Goal: Transaction & Acquisition: Obtain resource

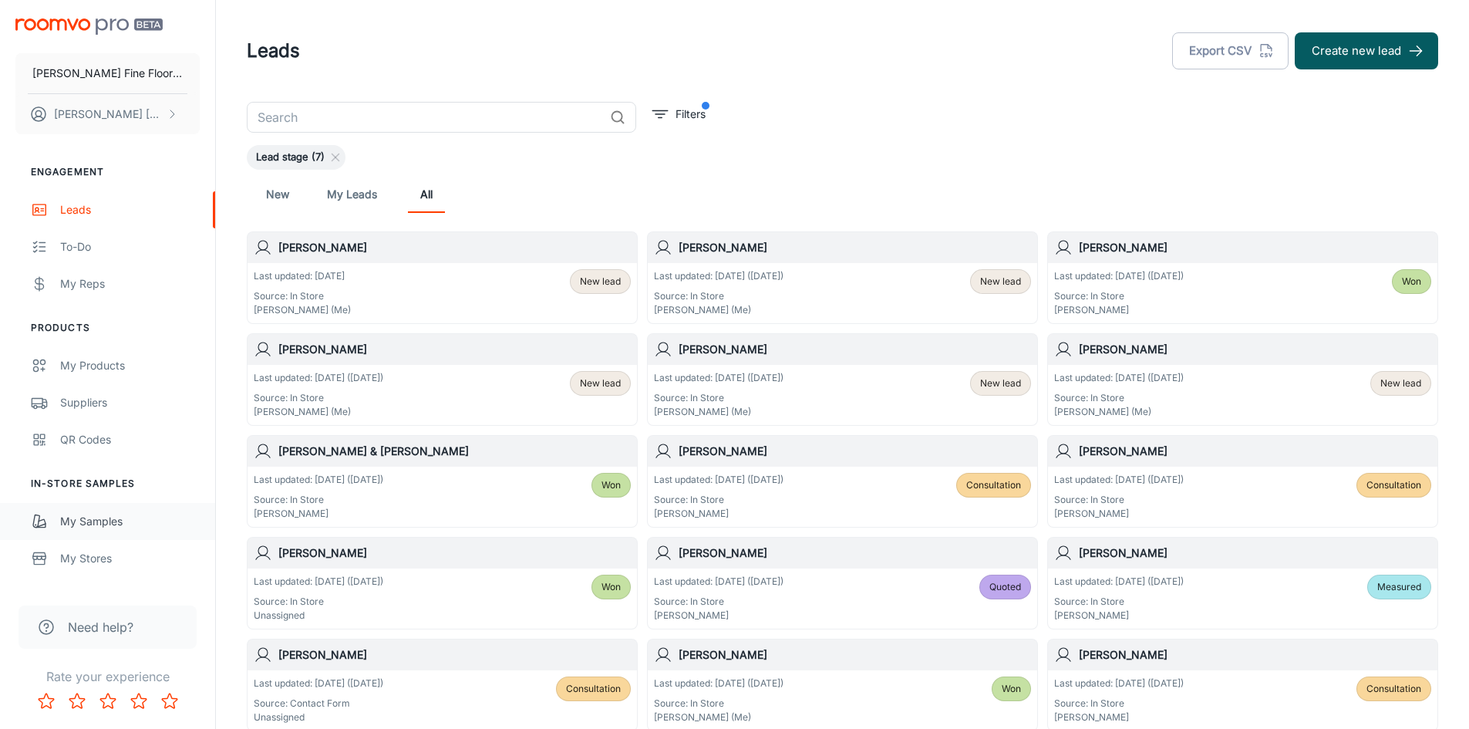
click at [98, 523] on div "My Samples" at bounding box center [130, 521] width 140 height 17
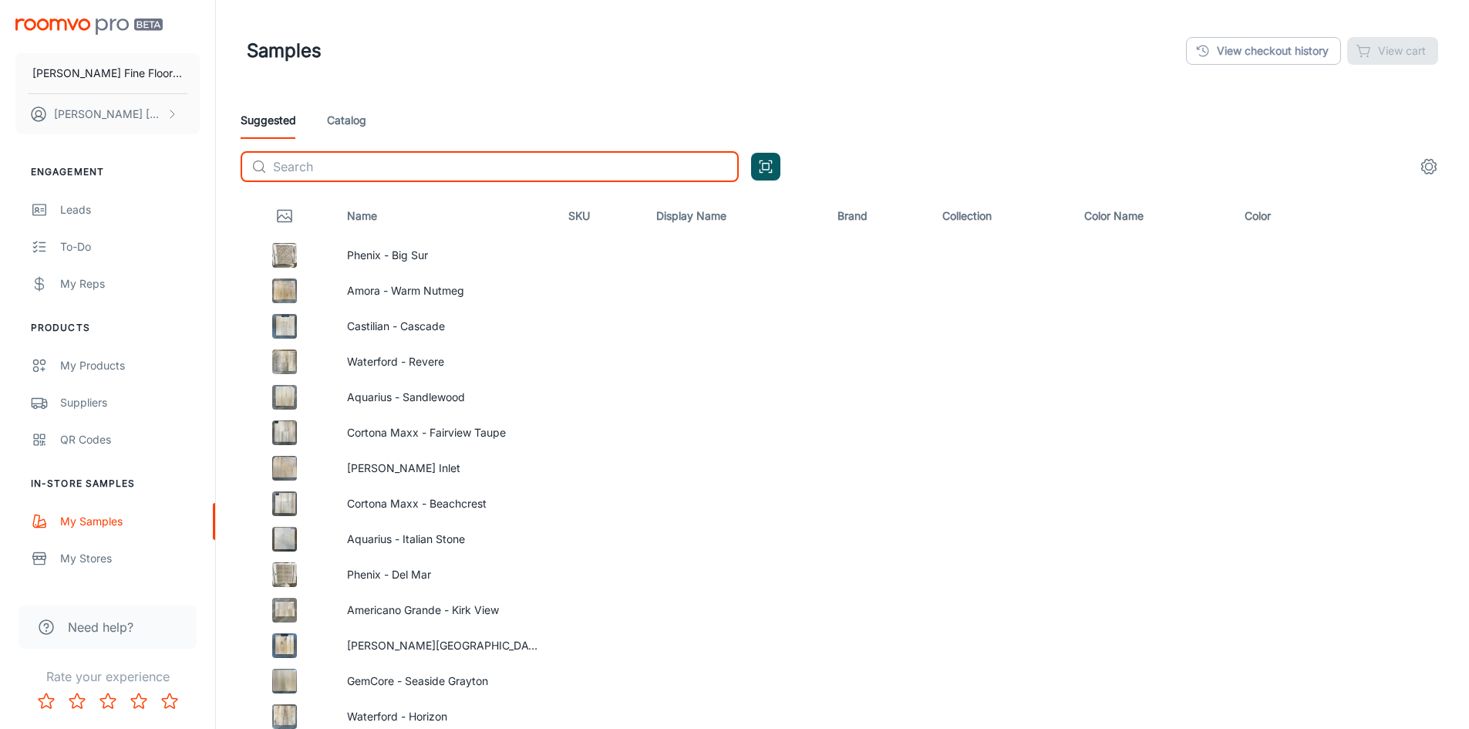
click at [312, 167] on input "text" at bounding box center [506, 166] width 466 height 31
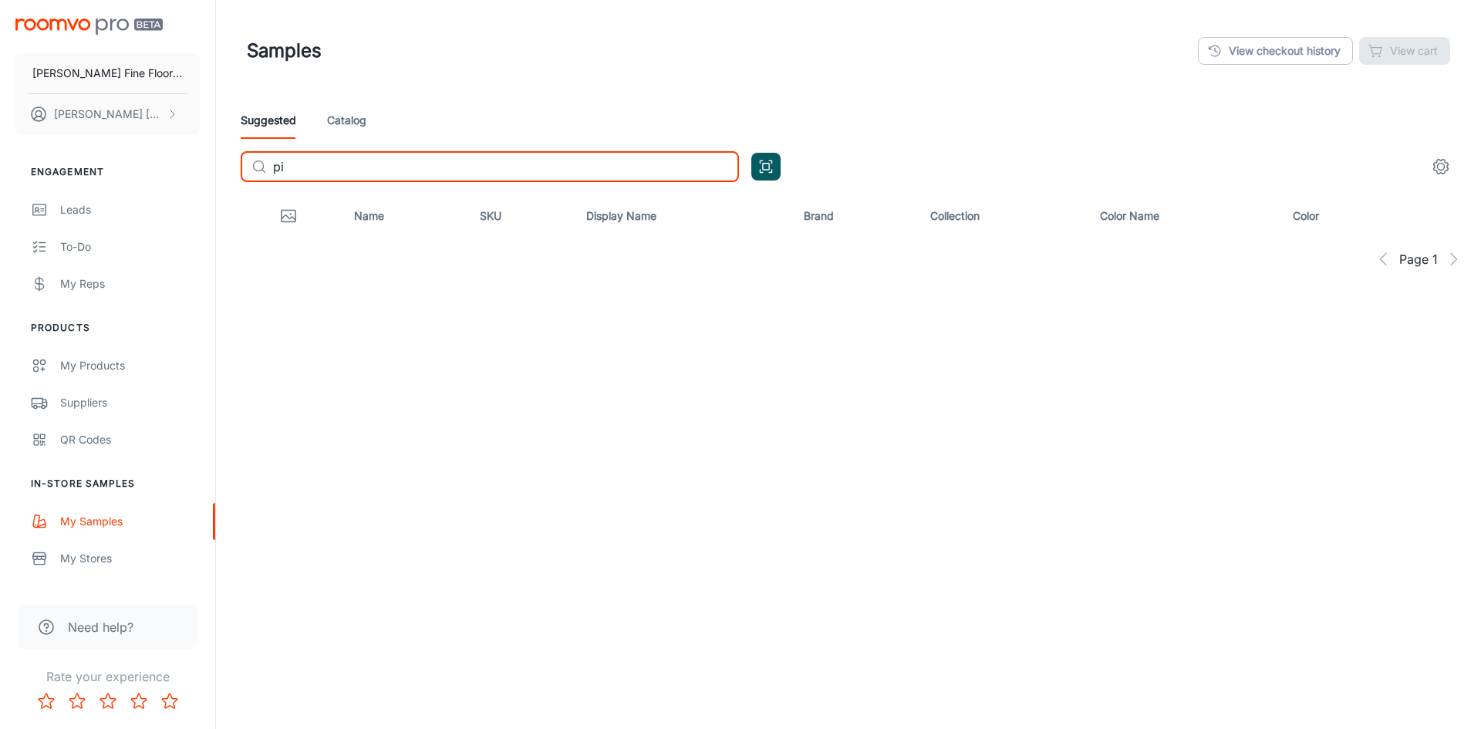
type input "p"
click at [349, 121] on link "Catalog" at bounding box center [346, 120] width 39 height 37
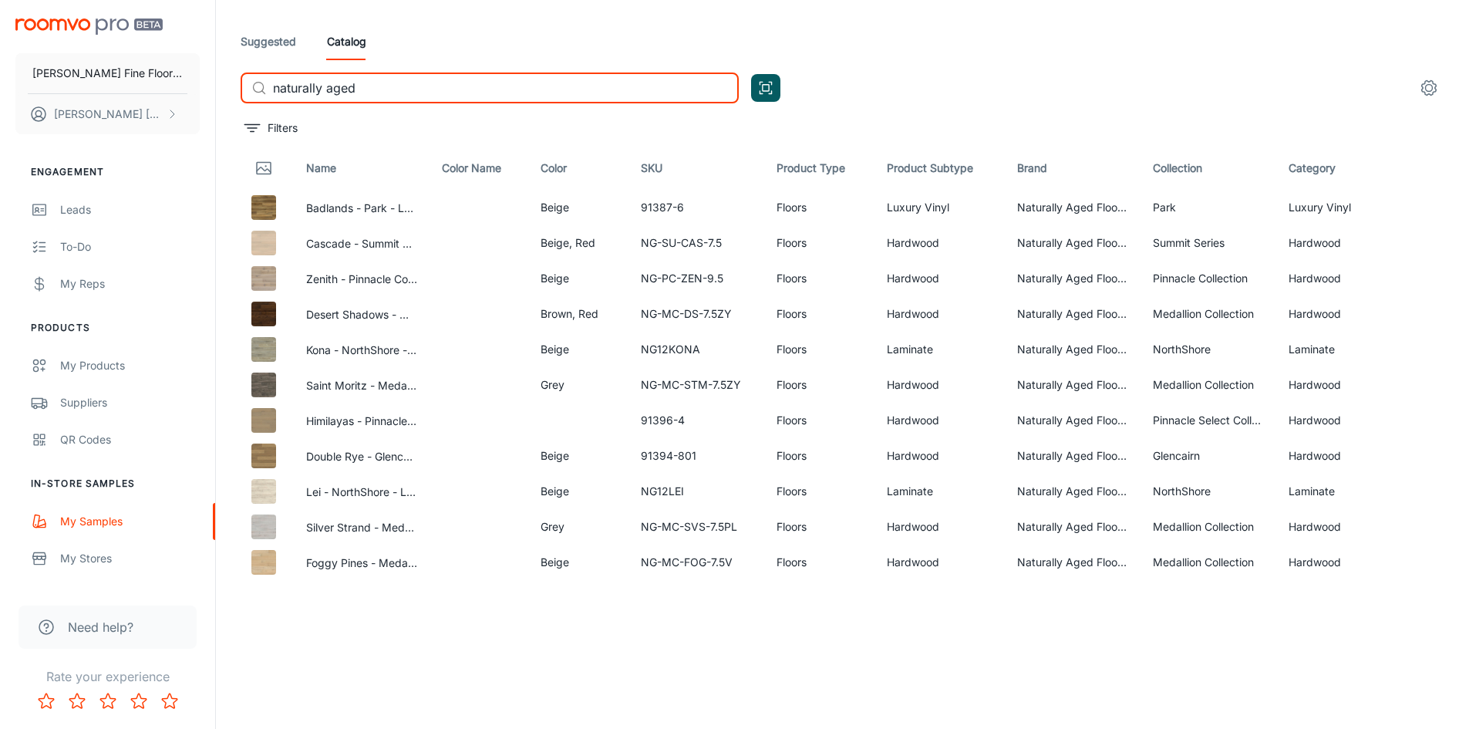
drag, startPoint x: 369, startPoint y: 83, endPoint x: 261, endPoint y: 112, distance: 111.7
click at [261, 112] on div "Suggested Catalog ​ naturally aged ​" at bounding box center [842, 69] width 1229 height 93
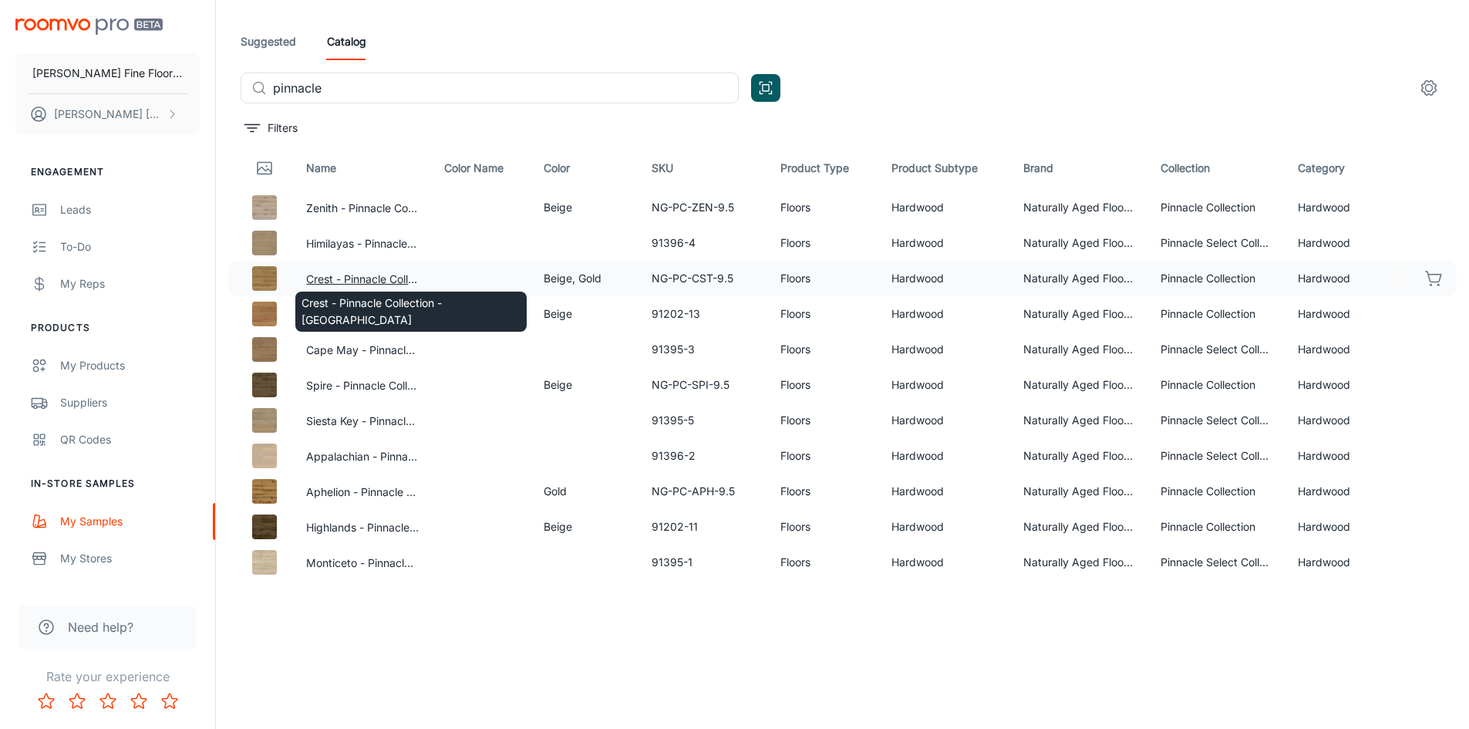
click at [373, 276] on button "Crest - Pinnacle Collection - [GEOGRAPHIC_DATA]" at bounding box center [362, 279] width 113 height 17
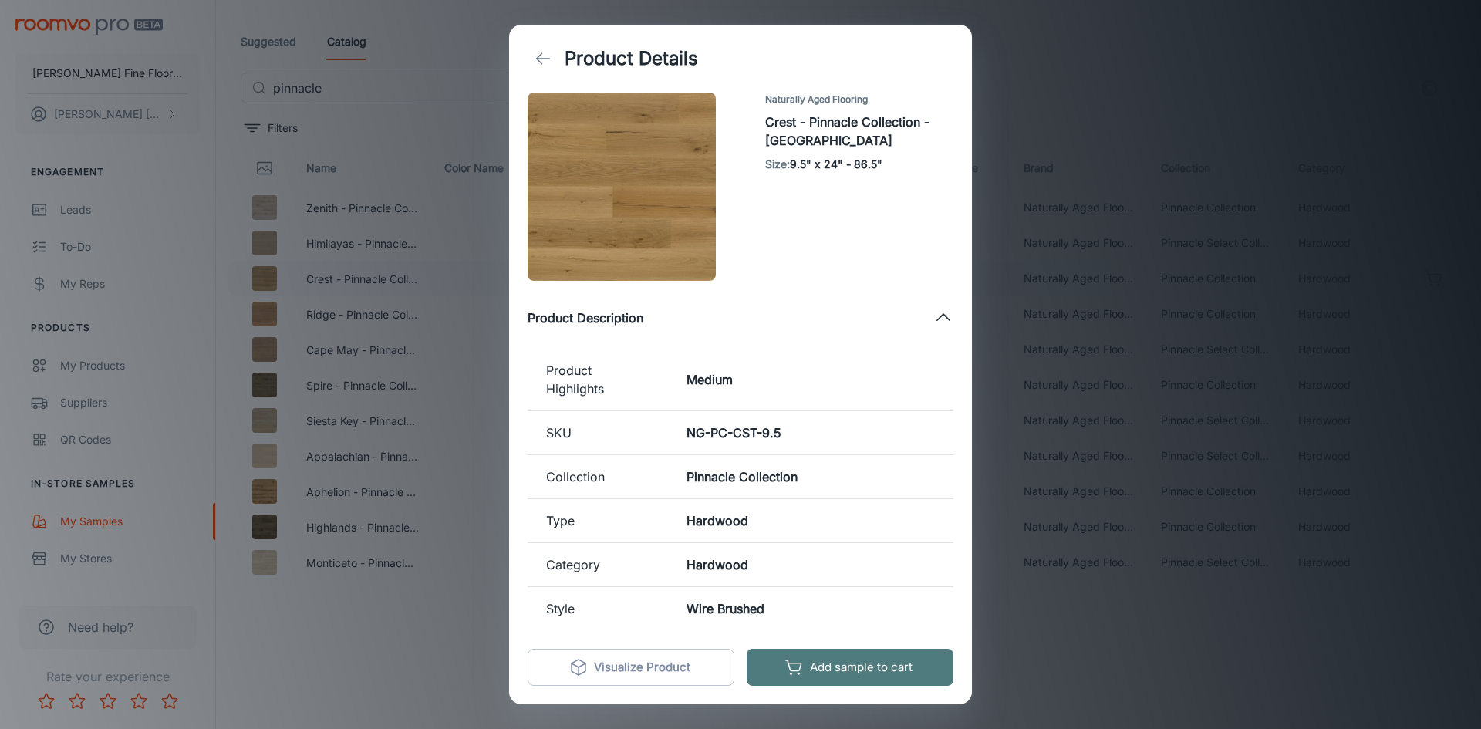
click at [845, 668] on button "Add sample to cart" at bounding box center [850, 667] width 207 height 37
click at [1098, 66] on div "Product Details Naturally Aged Flooring Crest - Pinnacle Collection - Hardwood …" at bounding box center [740, 364] width 1481 height 729
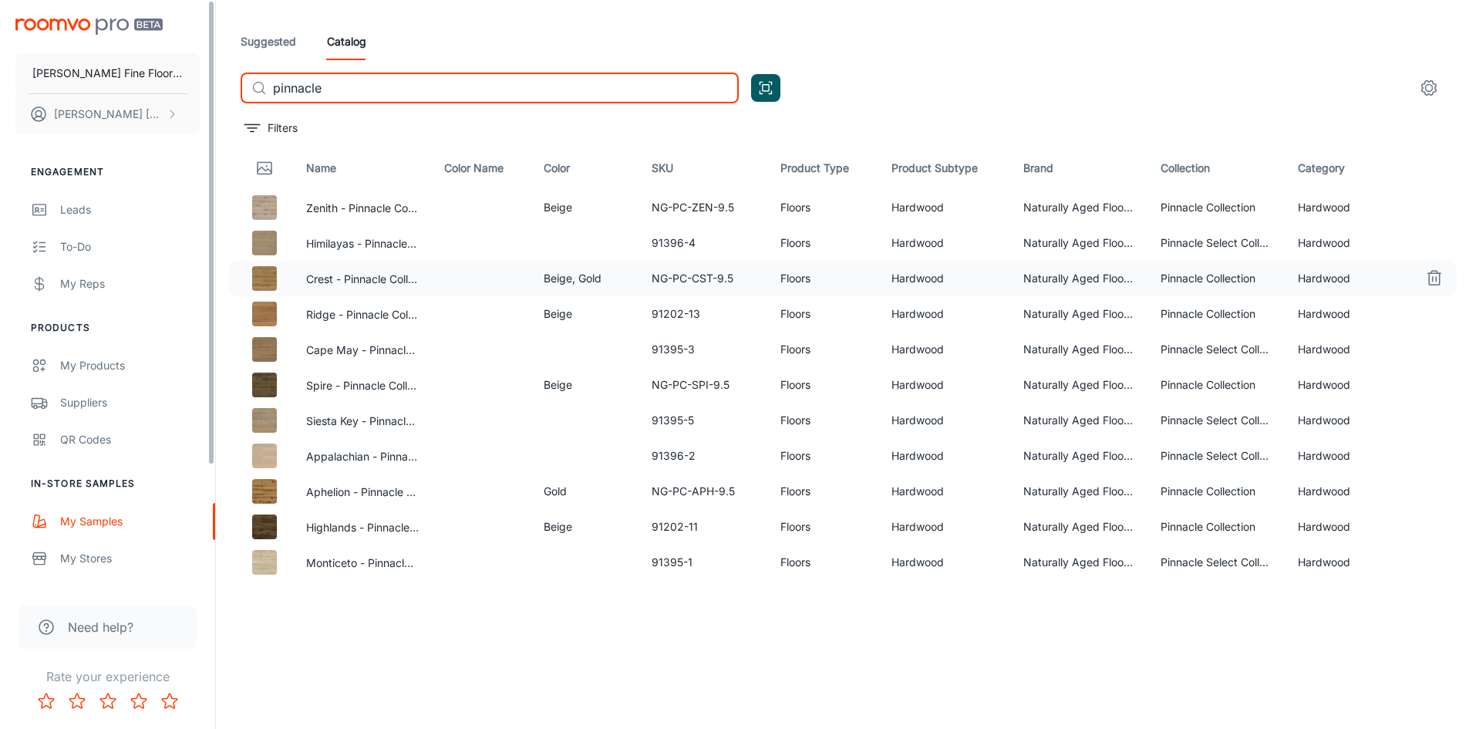
drag, startPoint x: 329, startPoint y: 89, endPoint x: 201, endPoint y: 123, distance: 133.2
click at [201, 123] on div "[PERSON_NAME] Fine Floors, Inc [PERSON_NAME] Engagement Leads To-do My Reps Pro…" at bounding box center [734, 325] width 1469 height 808
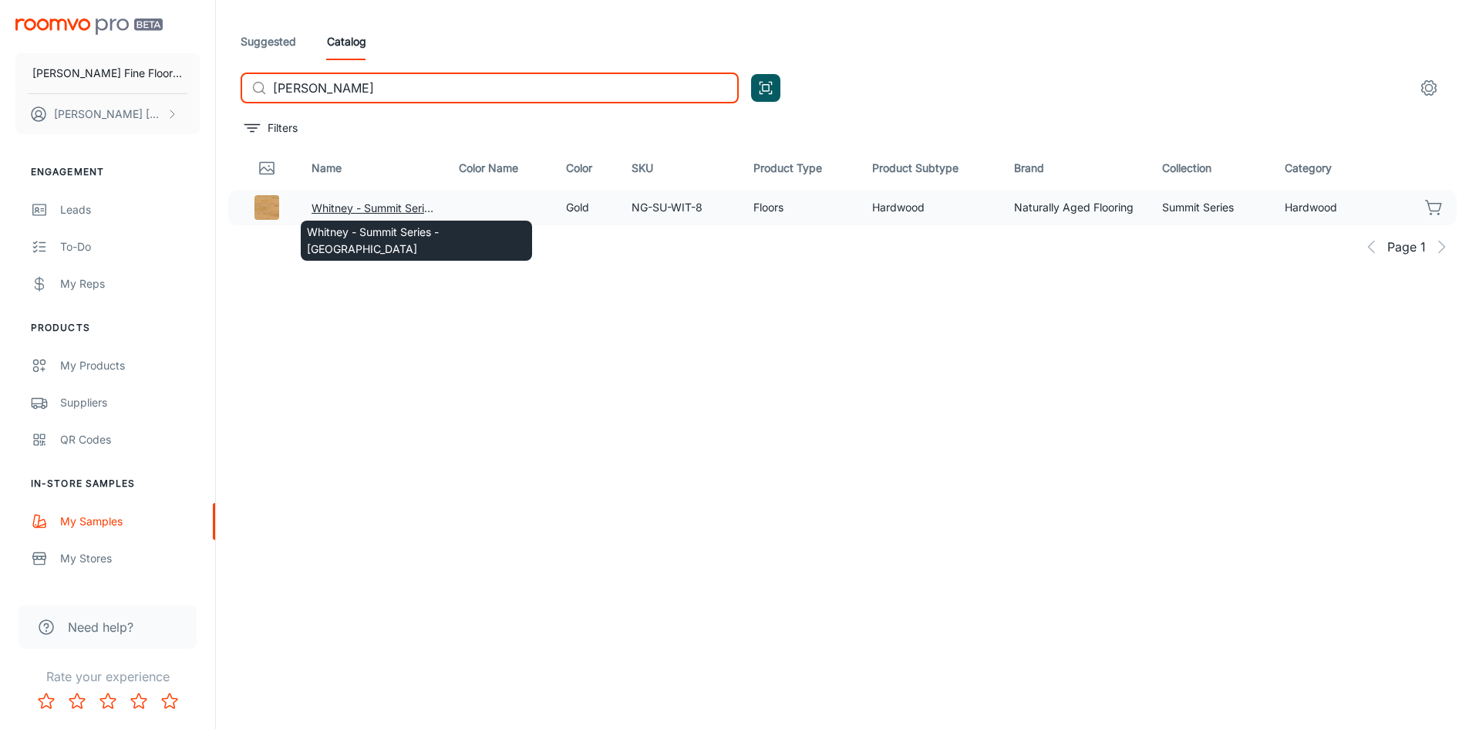
type input "[PERSON_NAME]"
click at [394, 207] on button "Whitney - Summit Series - [GEOGRAPHIC_DATA]" at bounding box center [373, 208] width 123 height 17
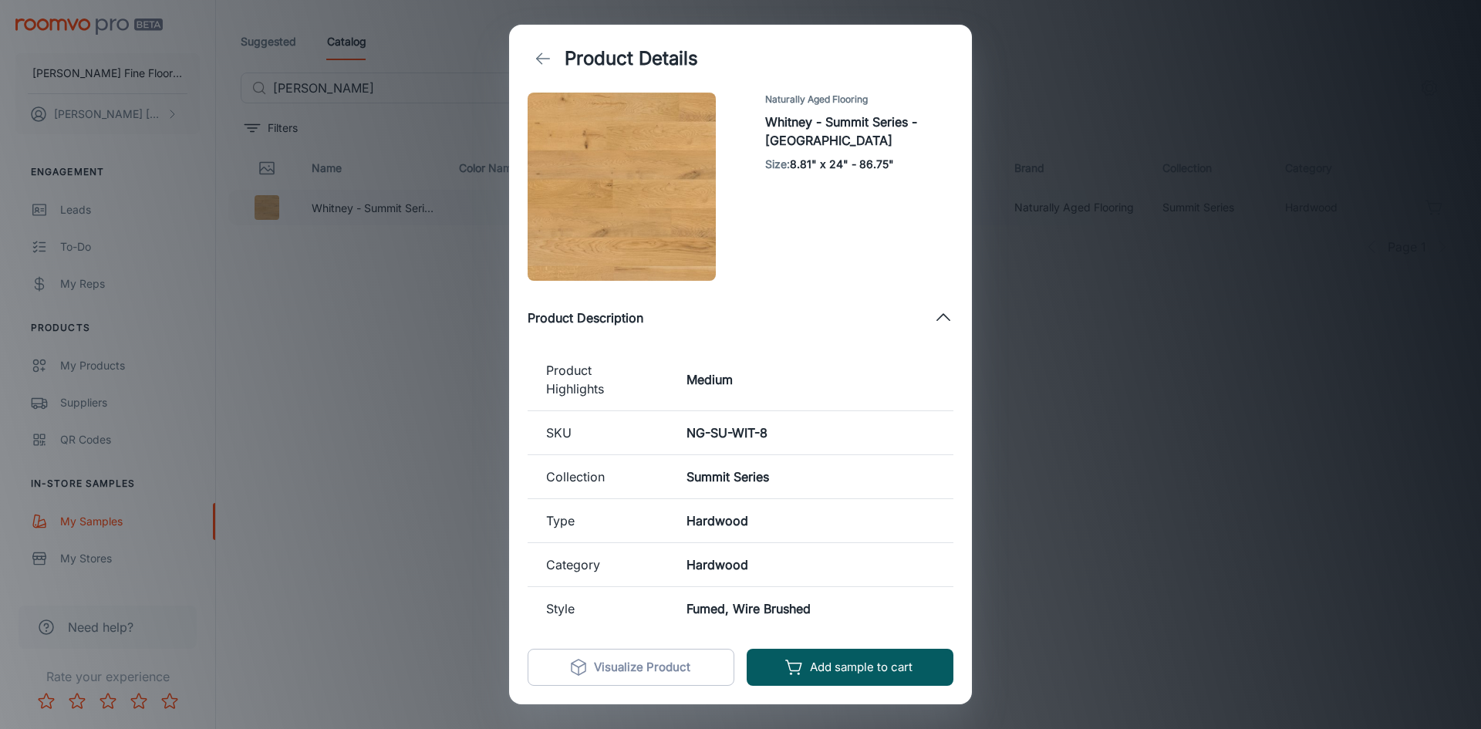
scroll to position [184, 0]
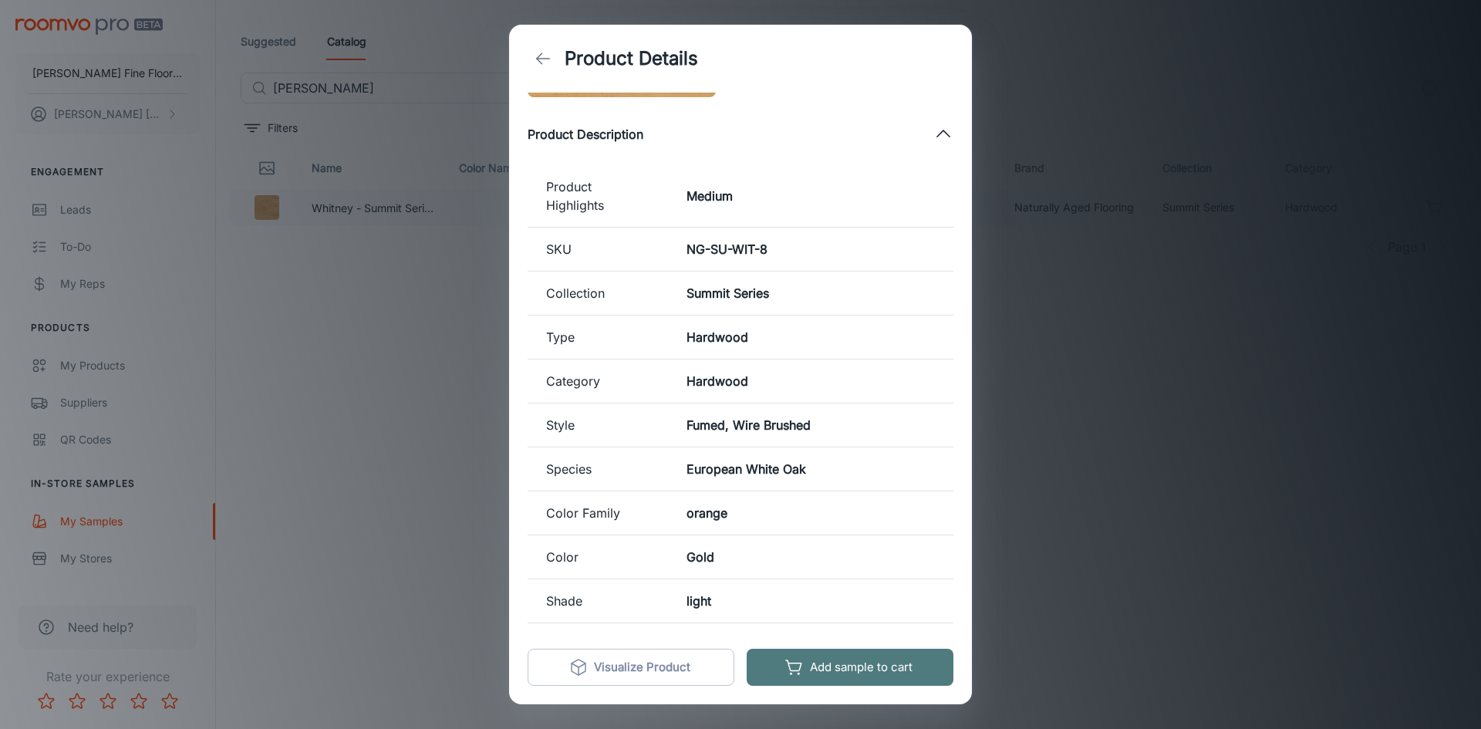
click at [889, 670] on button "Add sample to cart" at bounding box center [850, 667] width 207 height 37
click at [540, 60] on icon "back" at bounding box center [543, 58] width 19 height 19
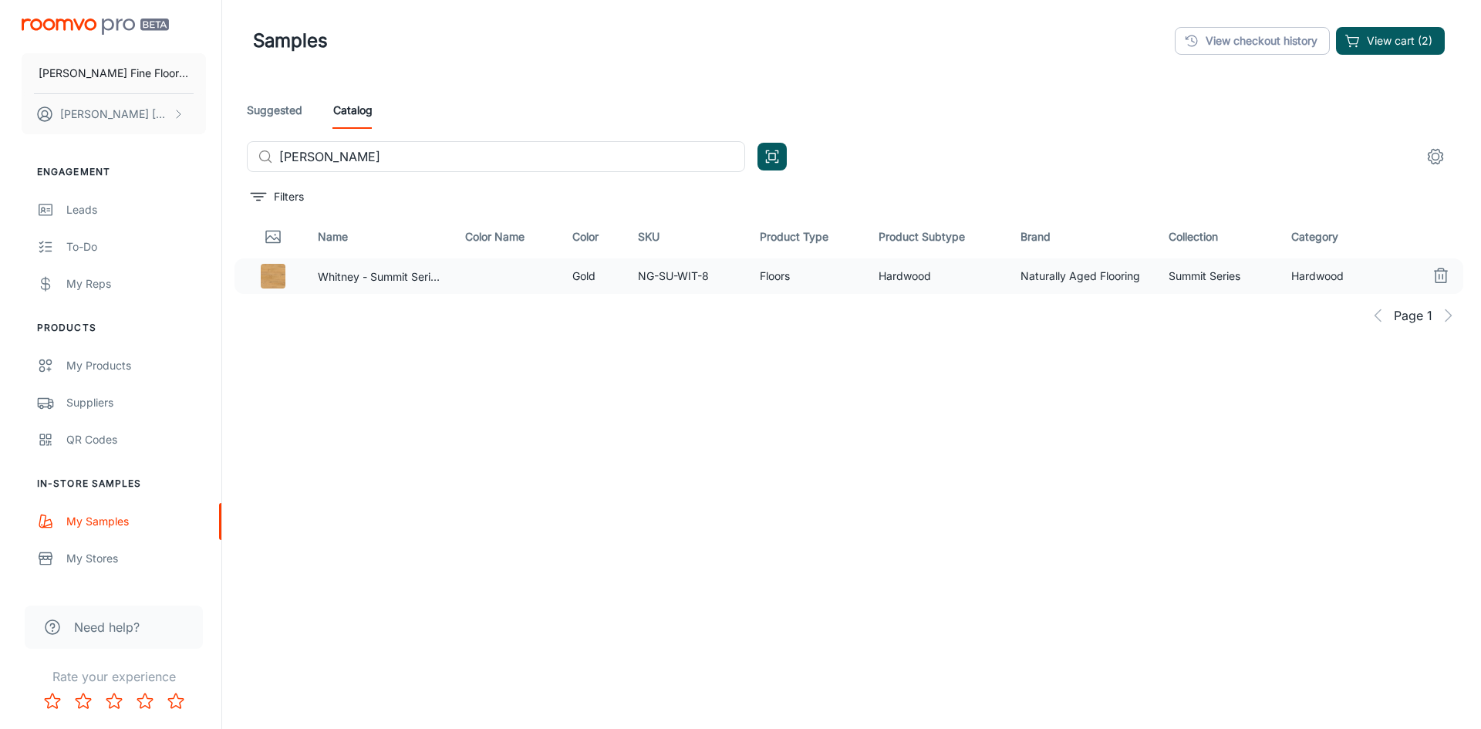
scroll to position [0, 0]
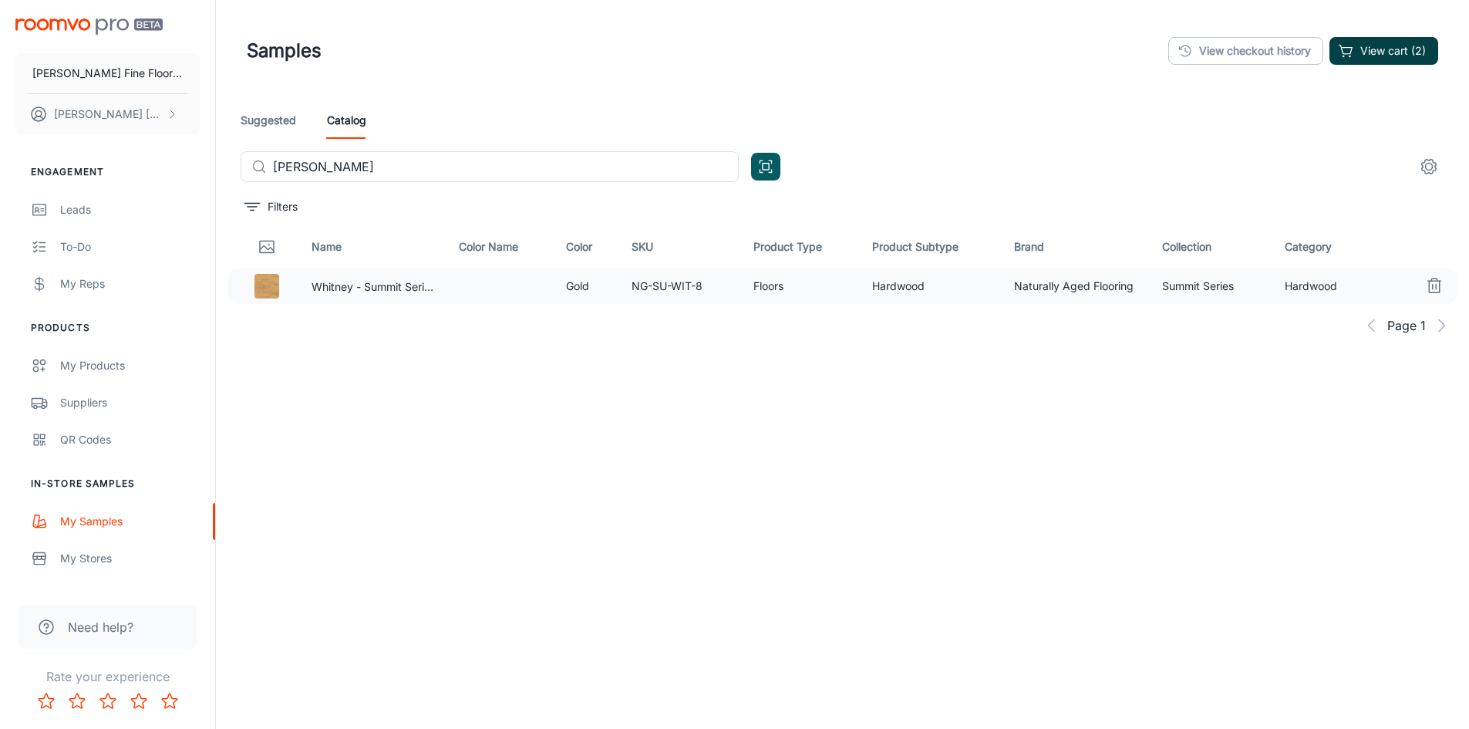
click at [1396, 49] on button "View cart (2)" at bounding box center [1384, 51] width 109 height 28
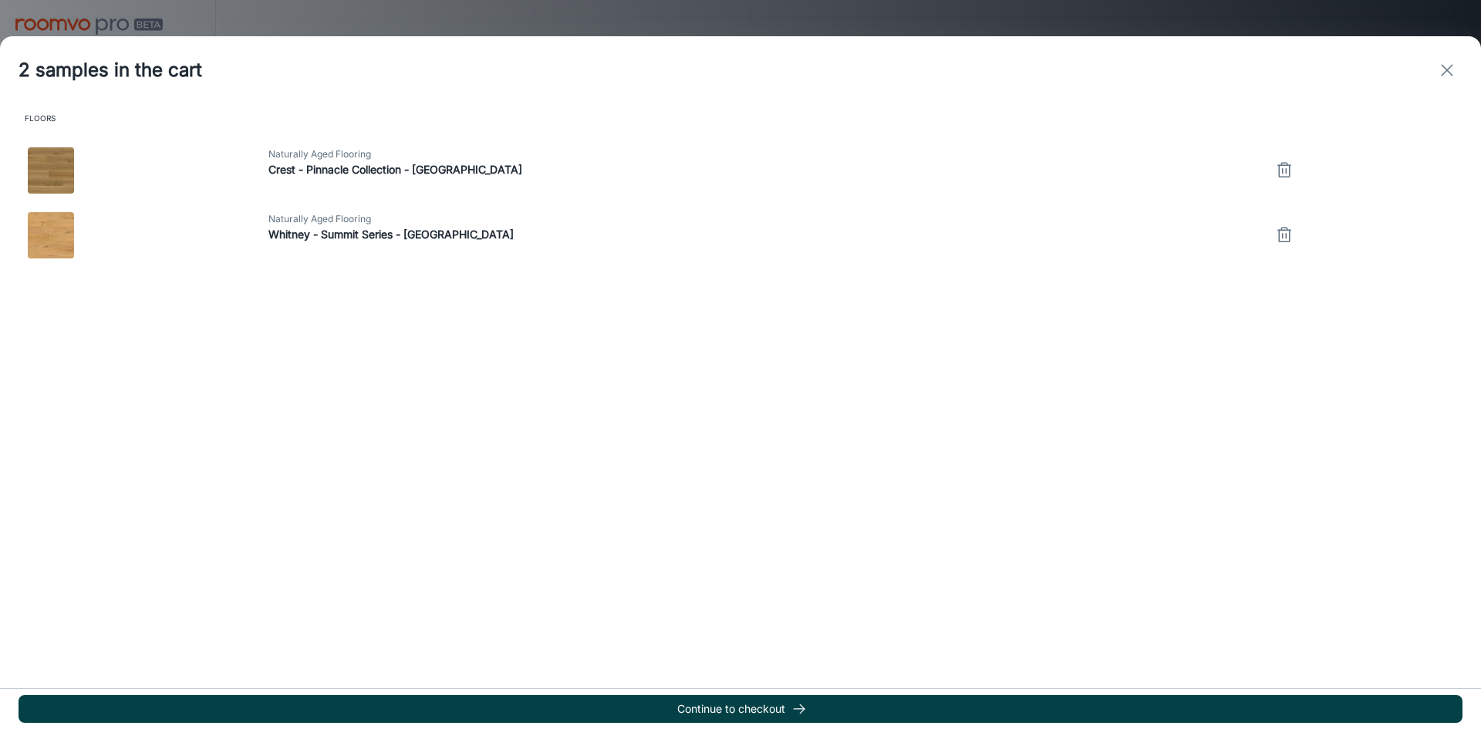
click at [784, 708] on button "Continue to checkout" at bounding box center [741, 709] width 1444 height 28
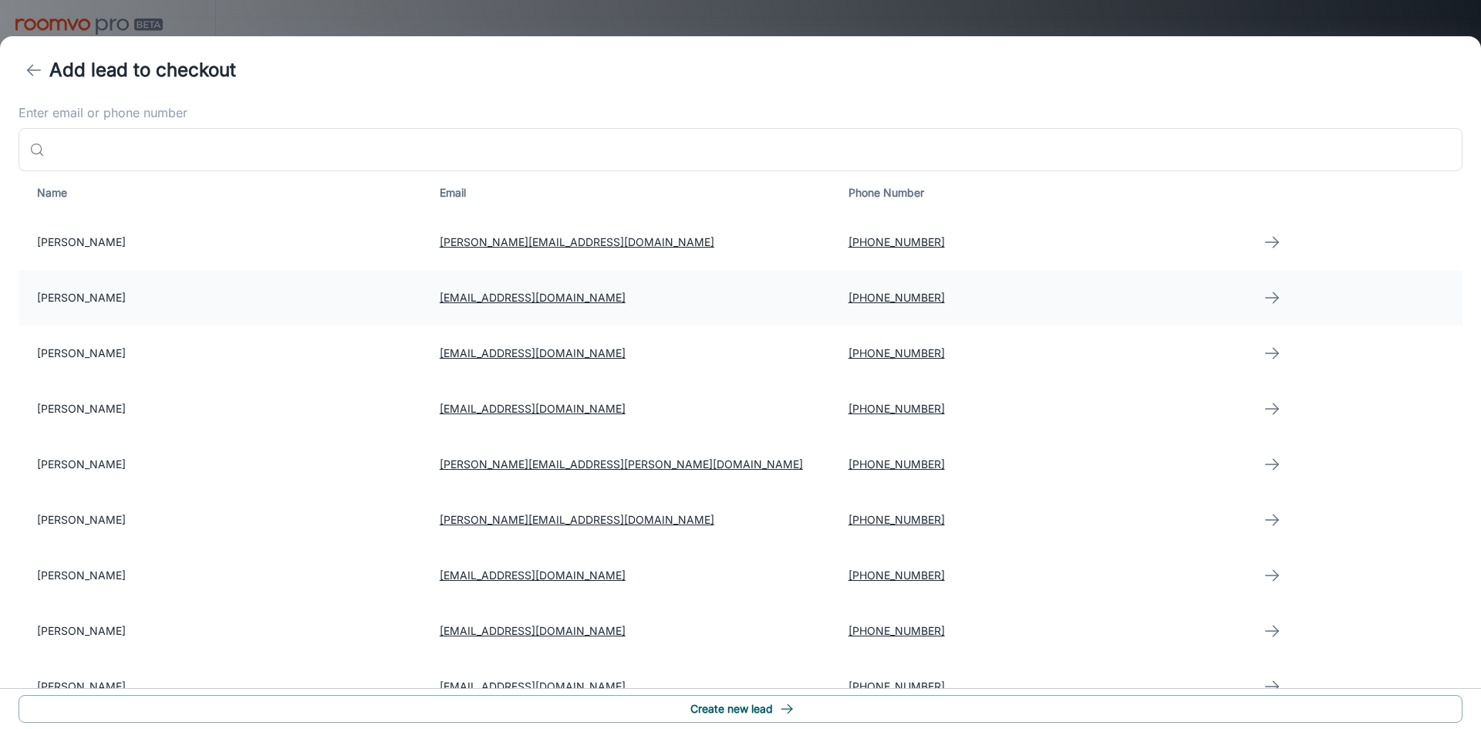
click at [108, 296] on td "[PERSON_NAME]" at bounding box center [223, 298] width 409 height 56
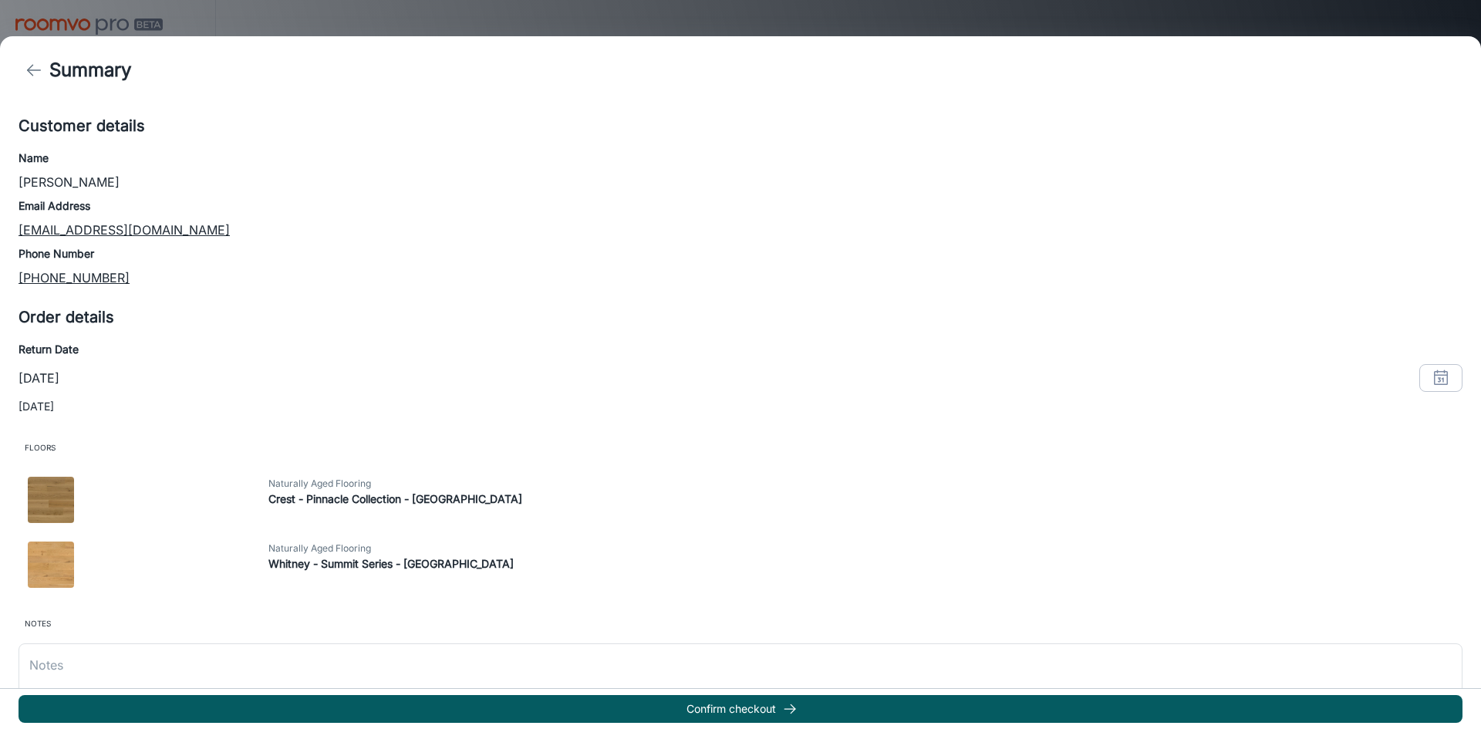
scroll to position [112, 0]
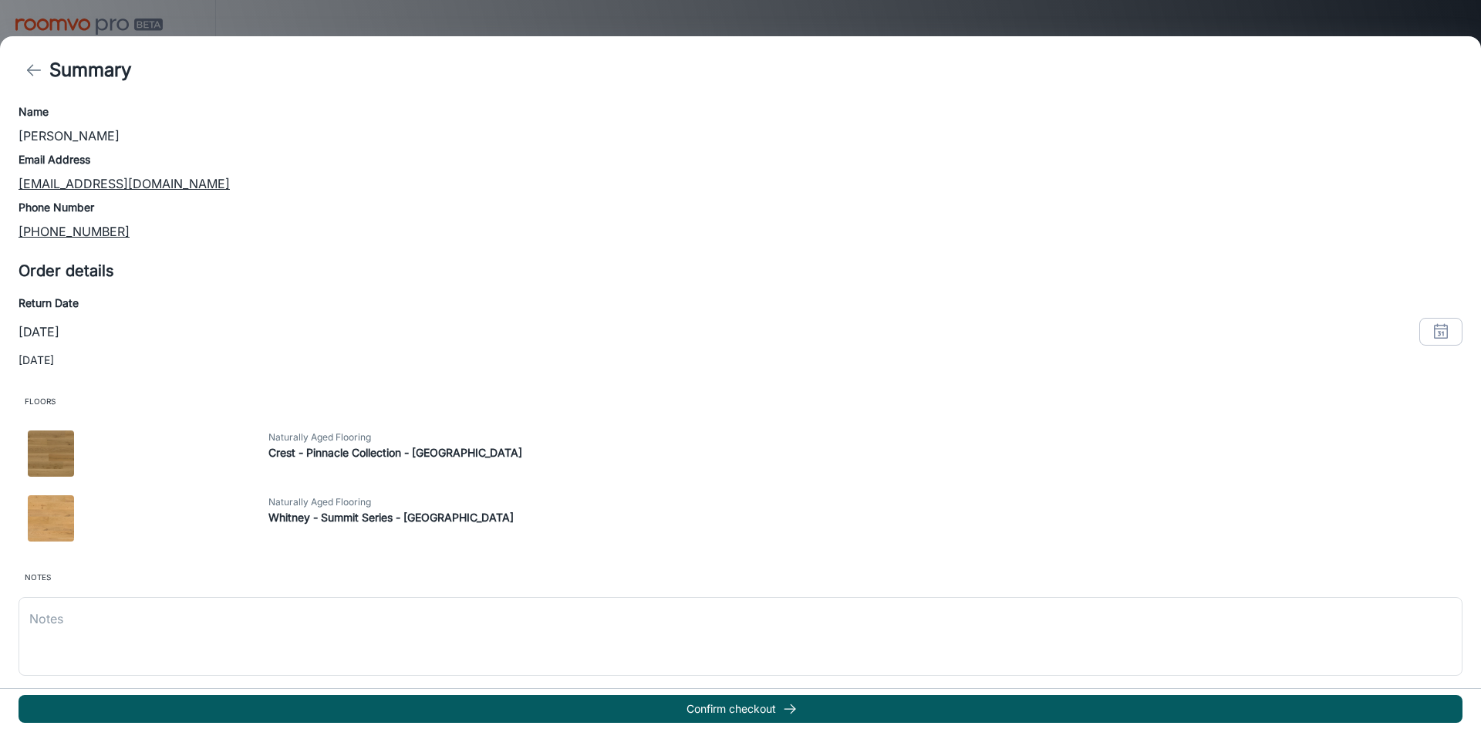
click at [53, 330] on p "[DATE]" at bounding box center [39, 331] width 41 height 19
click at [49, 330] on p "[DATE]" at bounding box center [39, 331] width 41 height 19
click at [211, 318] on div "[DATE]" at bounding box center [741, 332] width 1444 height 28
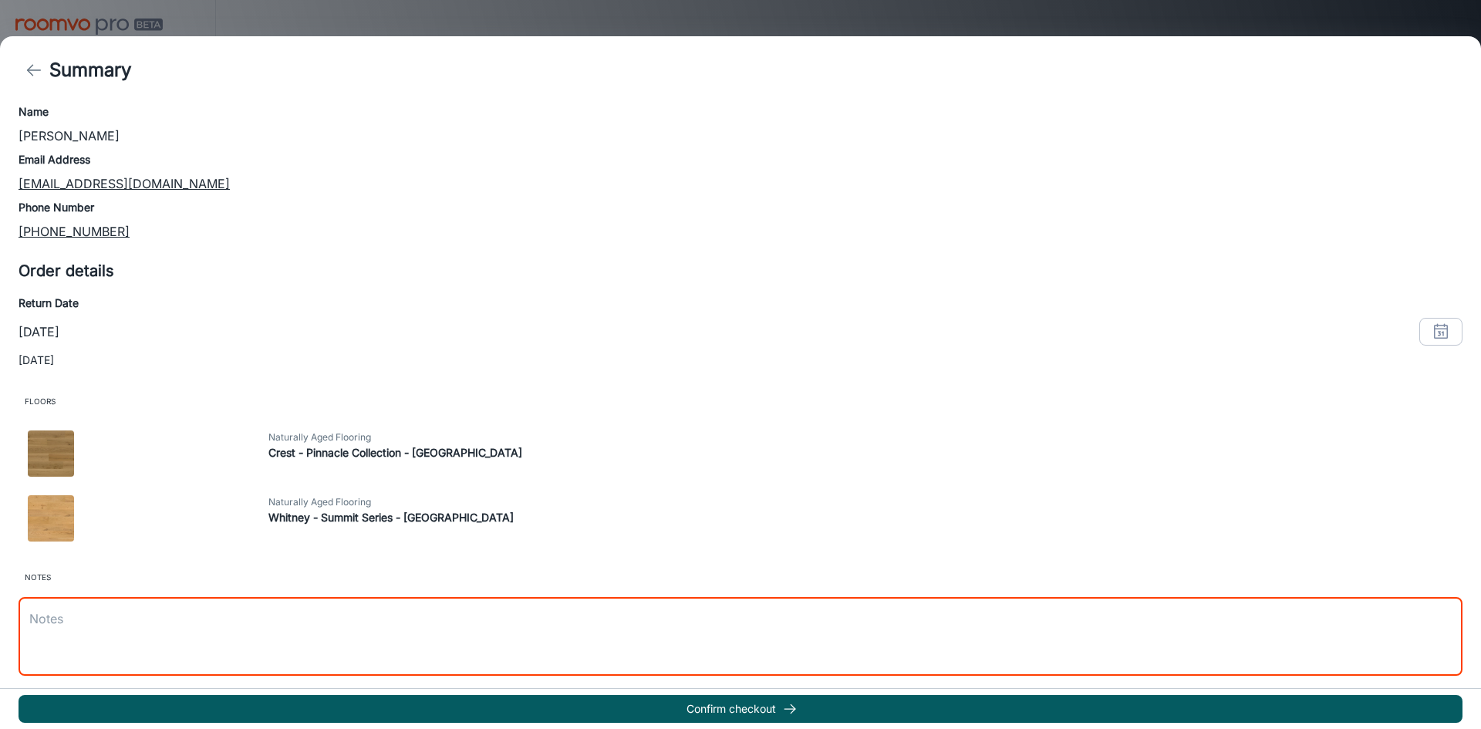
click at [62, 616] on textarea at bounding box center [740, 636] width 1422 height 53
type textarea "checked out [DATE] due back [DATE]"
click at [1439, 332] on icon "button" at bounding box center [1440, 334] width 2 height 4
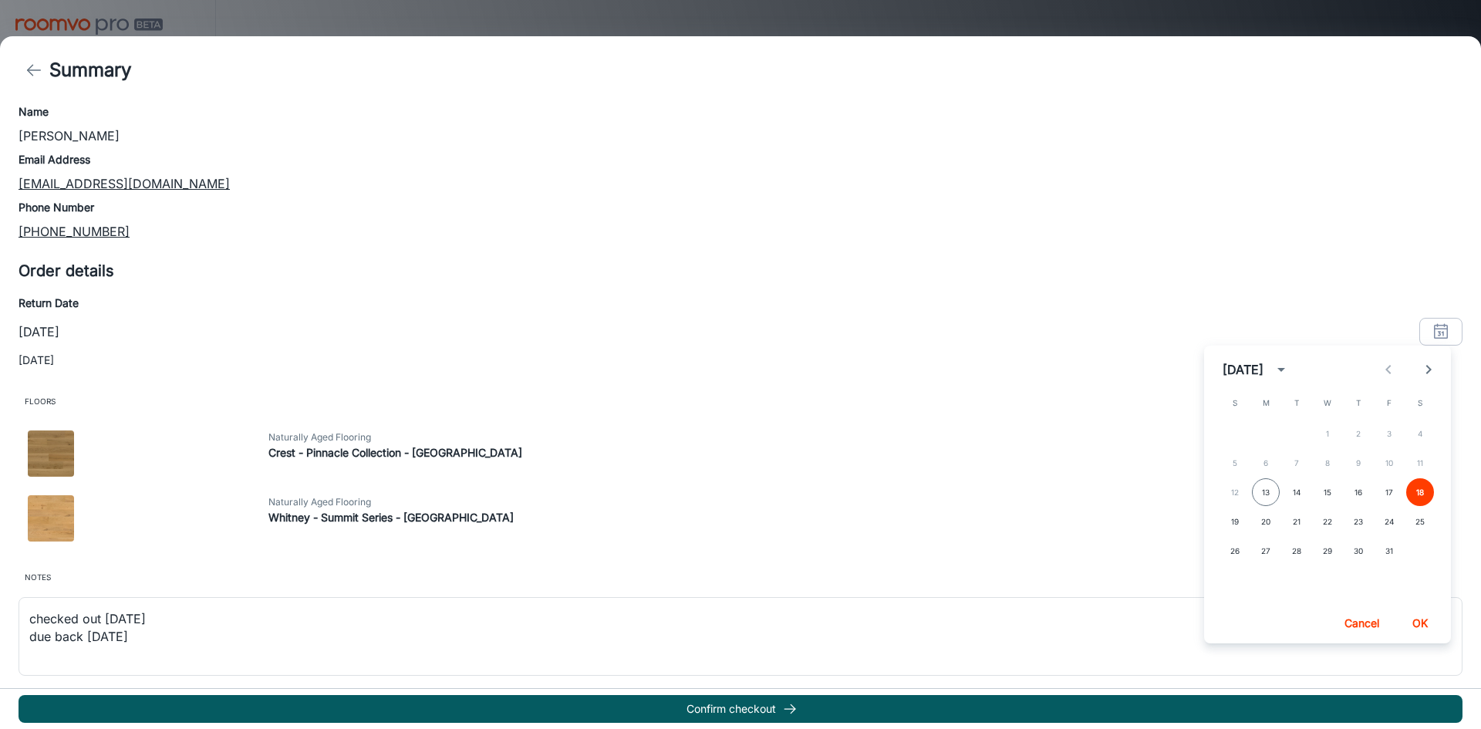
click at [1387, 464] on div "5 6 7 8 9 10 11" at bounding box center [1327, 463] width 247 height 28
click at [1391, 464] on div "5 6 7 8 9 10 11" at bounding box center [1327, 463] width 247 height 28
click at [1387, 461] on div "5 6 7 8 9 10 11" at bounding box center [1327, 463] width 247 height 28
click at [1266, 492] on button "13" at bounding box center [1266, 492] width 28 height 28
click at [1388, 463] on div "5 6 7 8 9 10 11" at bounding box center [1327, 463] width 247 height 28
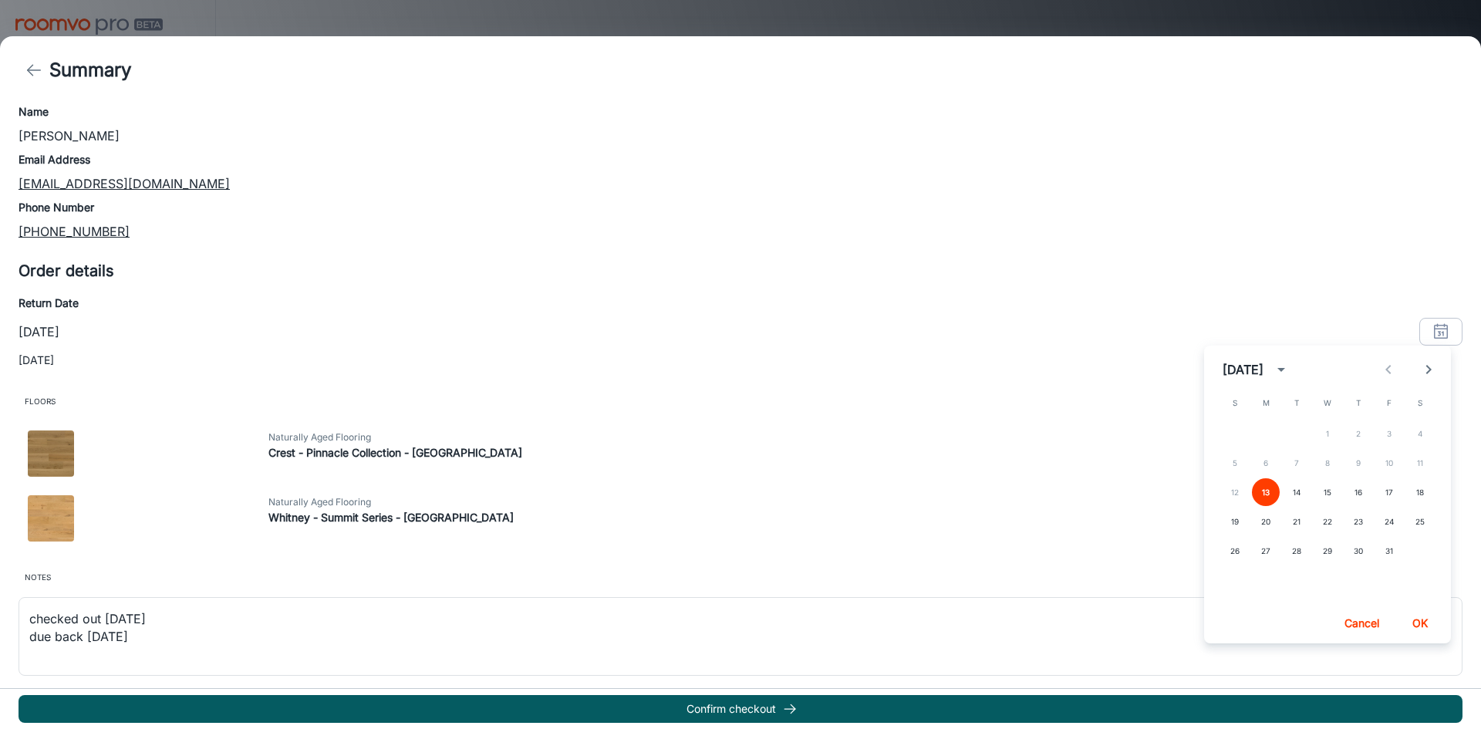
click at [1393, 462] on div "5 6 7 8 9 10 11" at bounding box center [1327, 463] width 247 height 28
click at [1424, 619] on button "OK" at bounding box center [1419, 623] width 49 height 28
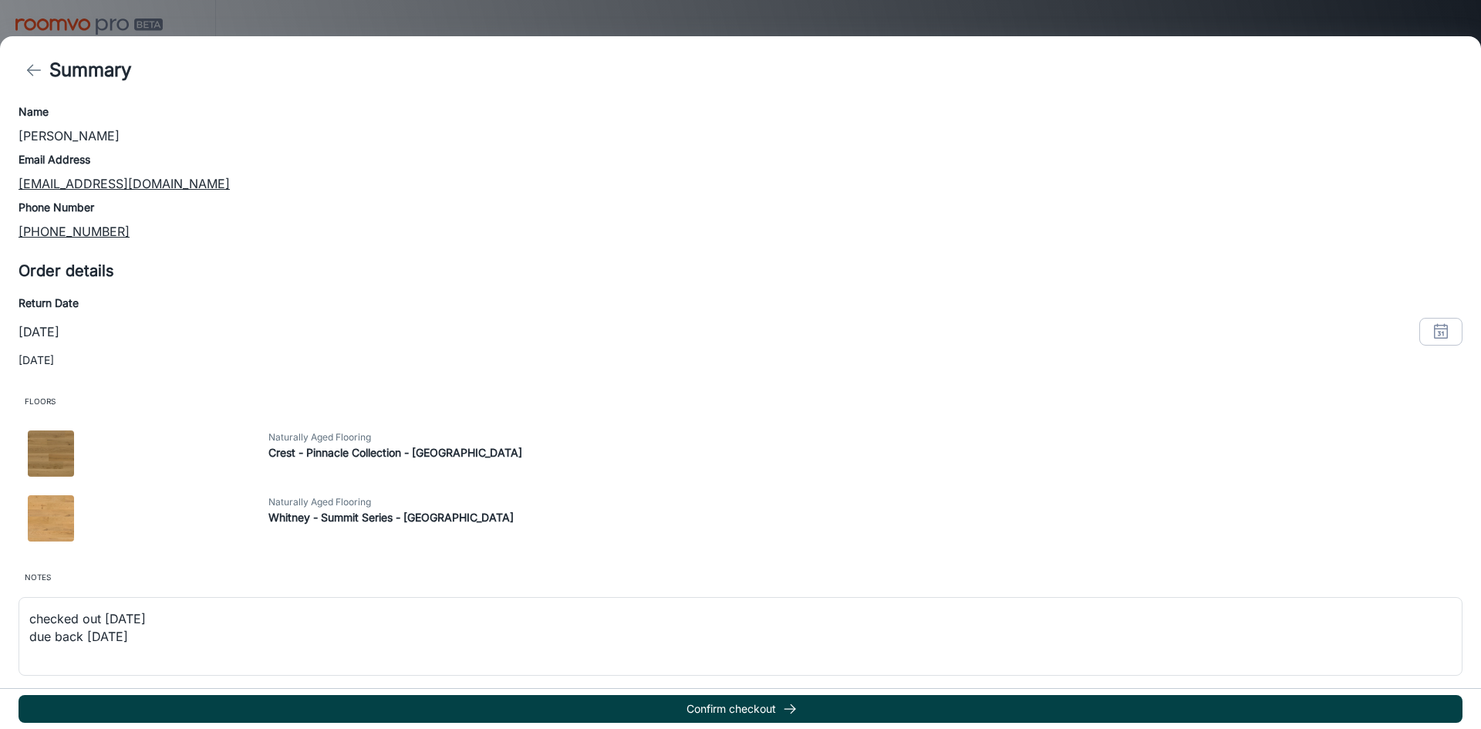
click at [712, 705] on button "Confirm checkout" at bounding box center [741, 709] width 1444 height 28
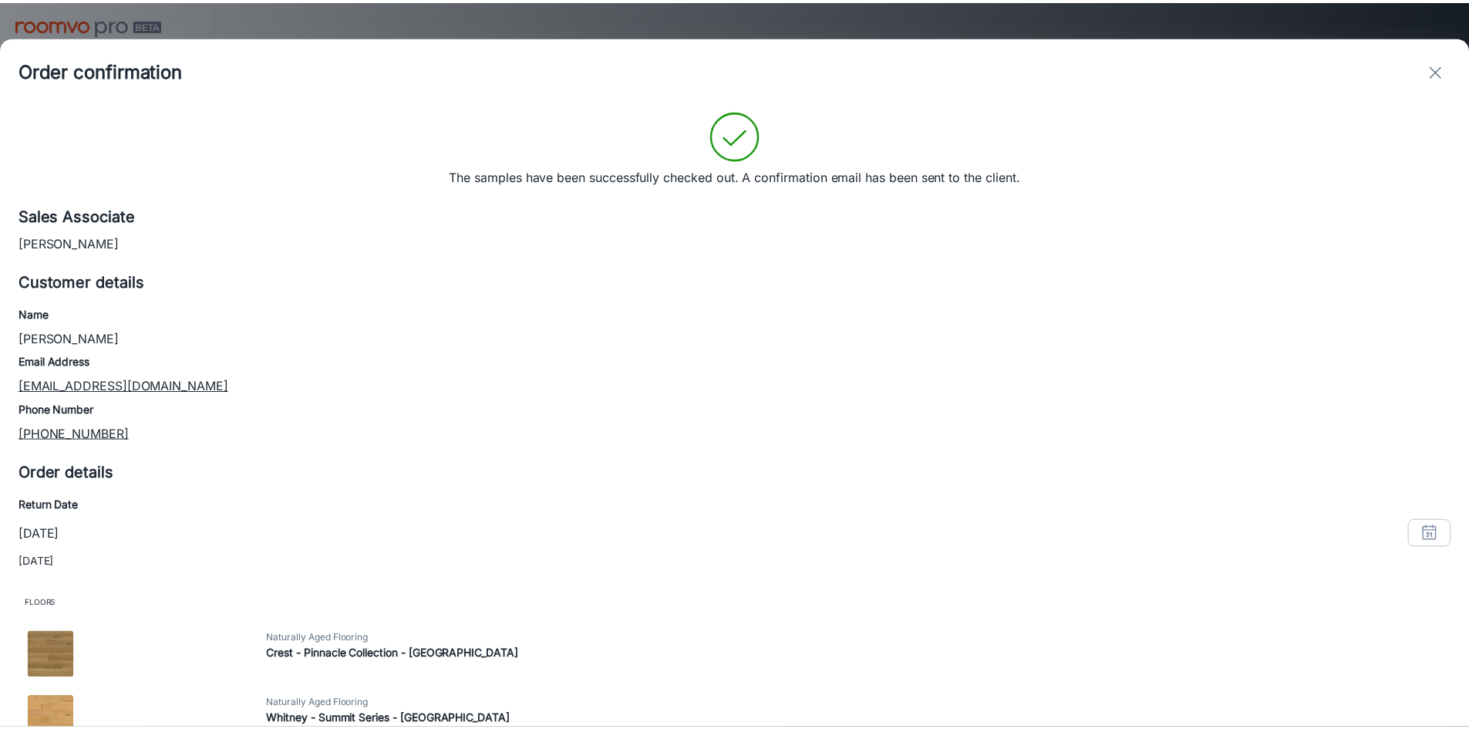
scroll to position [0, 0]
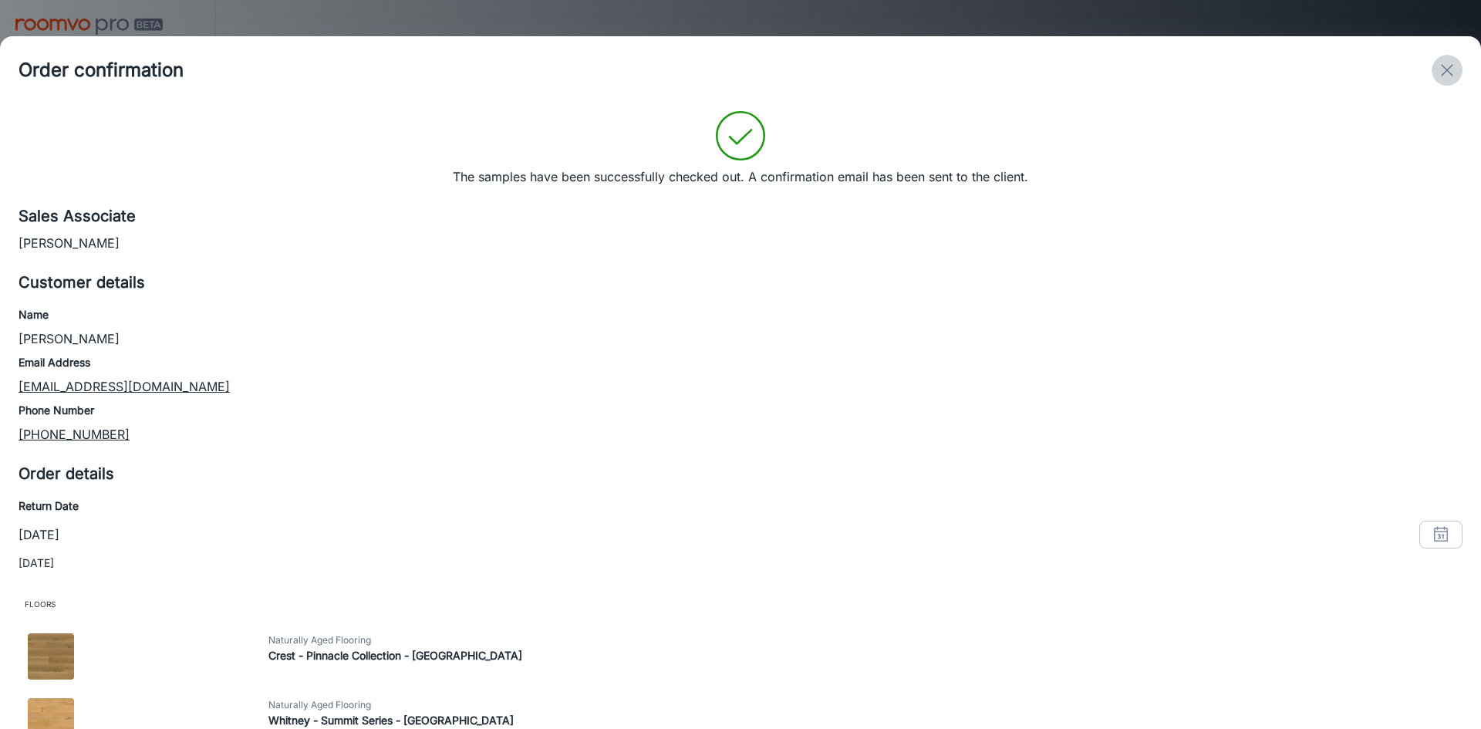
click at [1443, 72] on icon "exit" at bounding box center [1447, 70] width 19 height 19
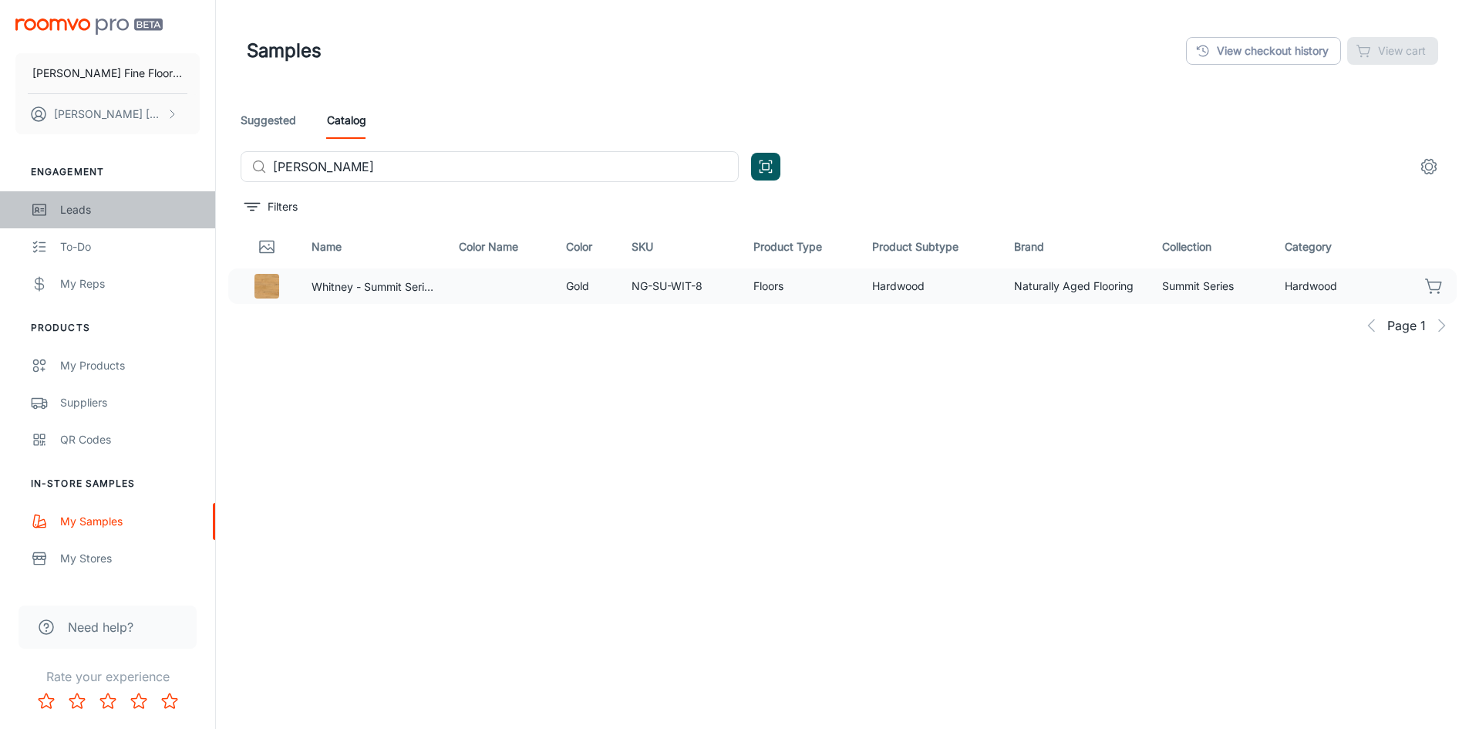
click at [84, 207] on div "Leads" at bounding box center [130, 209] width 140 height 17
